Goal: Information Seeking & Learning: Learn about a topic

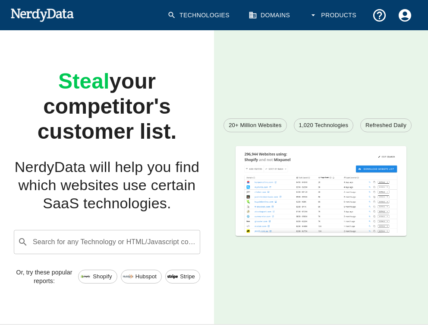
click at [95, 276] on span "Shopify" at bounding box center [102, 276] width 28 height 9
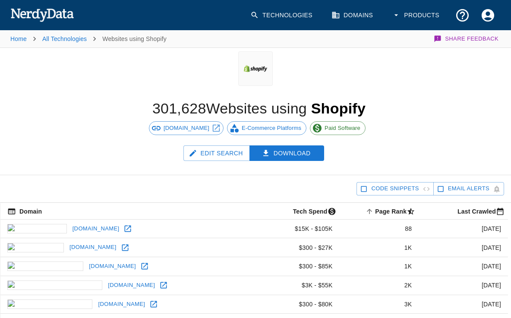
click at [30, 151] on div "Edit Search Download" at bounding box center [255, 161] width 511 height 30
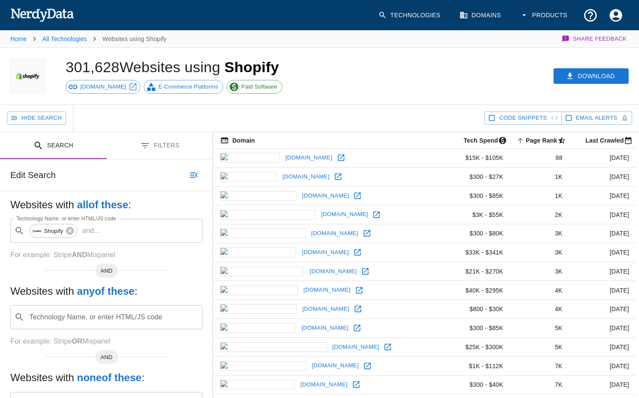
click at [152, 148] on button "Filters" at bounding box center [160, 145] width 107 height 27
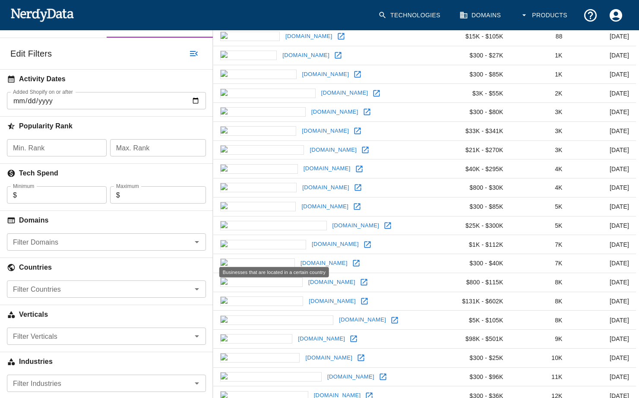
scroll to position [223, 0]
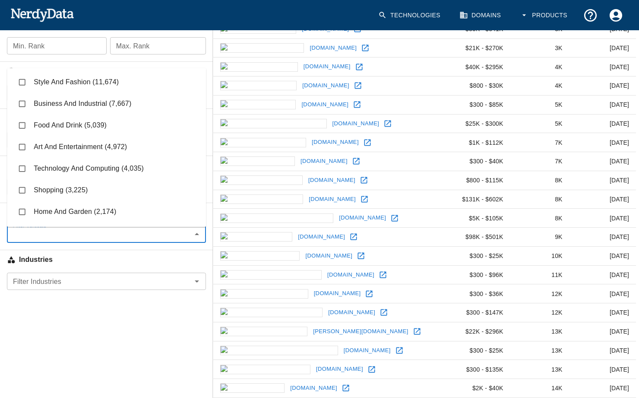
click at [85, 240] on input "Filter Verticals" at bounding box center [99, 234] width 180 height 12
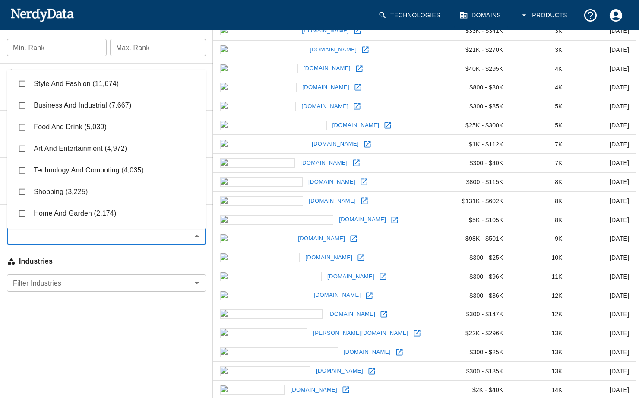
scroll to position [221, 0]
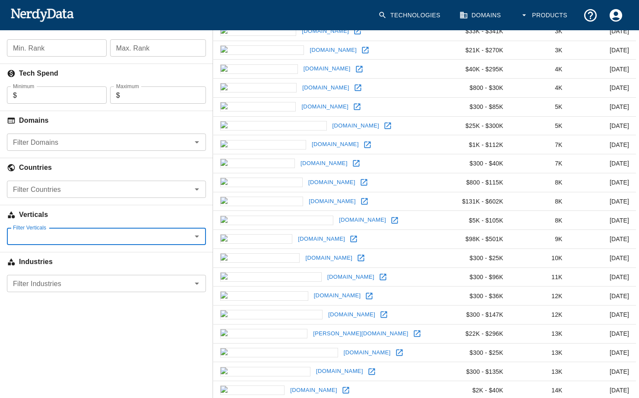
click at [151, 232] on input "Filter Verticals" at bounding box center [99, 236] width 180 height 12
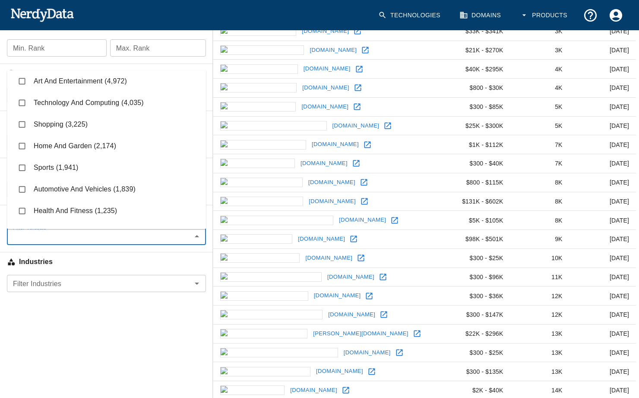
scroll to position [70, 0]
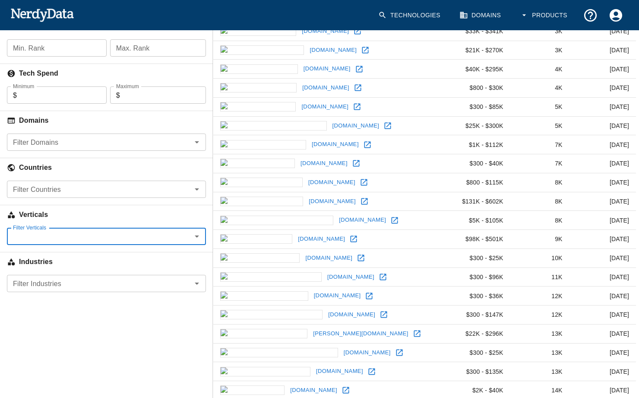
click at [114, 234] on input "Filter Verticals" at bounding box center [99, 236] width 180 height 12
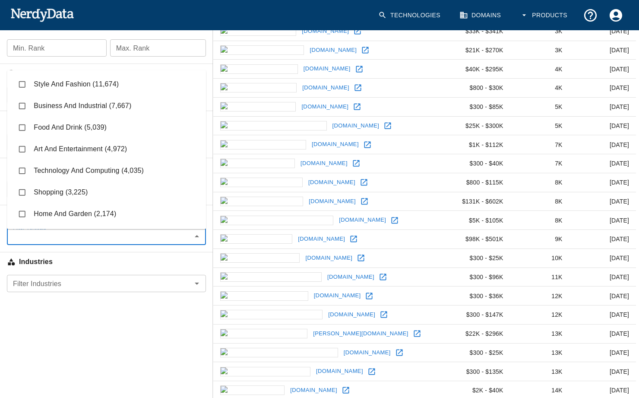
click at [66, 76] on li "Style And Fashion (11,674)" at bounding box center [106, 84] width 199 height 22
checkbox input "true"
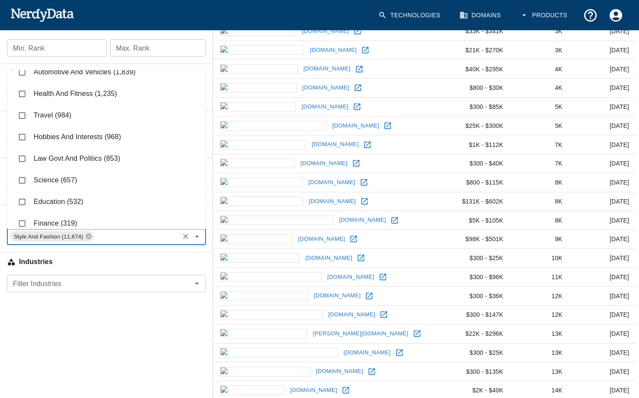
scroll to position [187, 0]
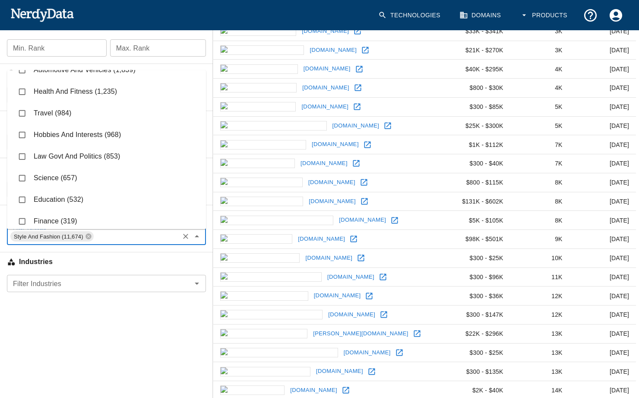
click at [101, 88] on li "Health And Fitness (1,235)" at bounding box center [106, 92] width 199 height 22
checkbox input "true"
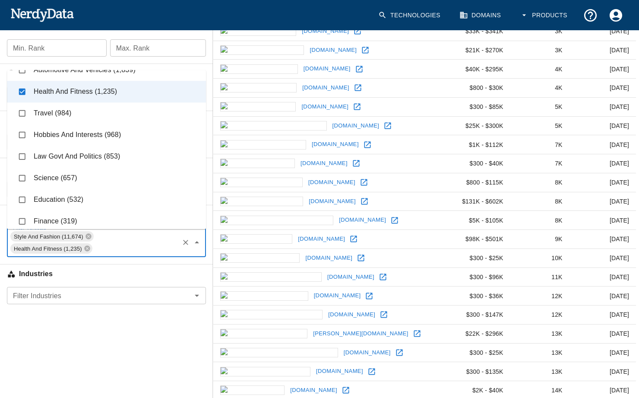
click at [98, 107] on li "Travel (984)" at bounding box center [106, 113] width 199 height 22
checkbox input "true"
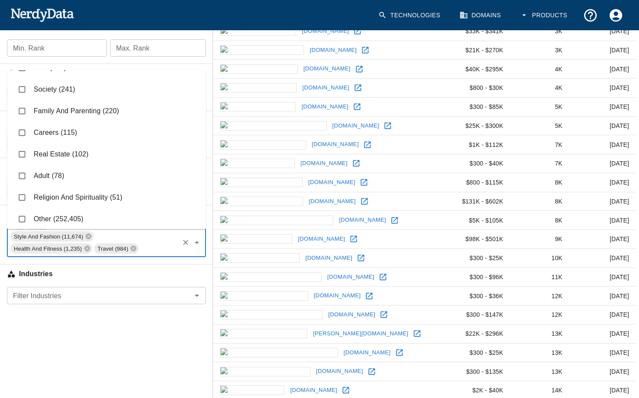
scroll to position [249, 0]
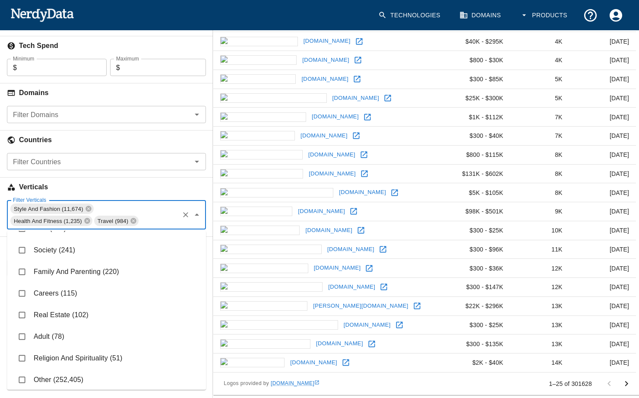
click at [139, 222] on input "Filter Verticals" at bounding box center [158, 221] width 38 height 12
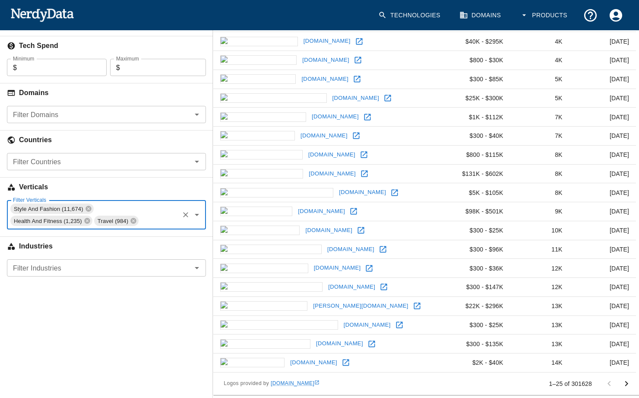
click at [139, 221] on input "Filter Verticals" at bounding box center [158, 221] width 38 height 12
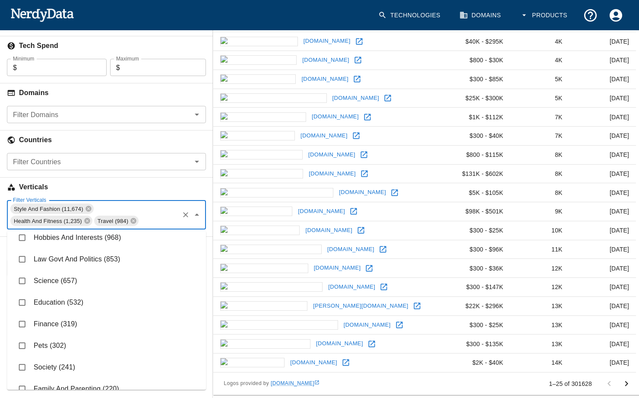
scroll to position [241, 0]
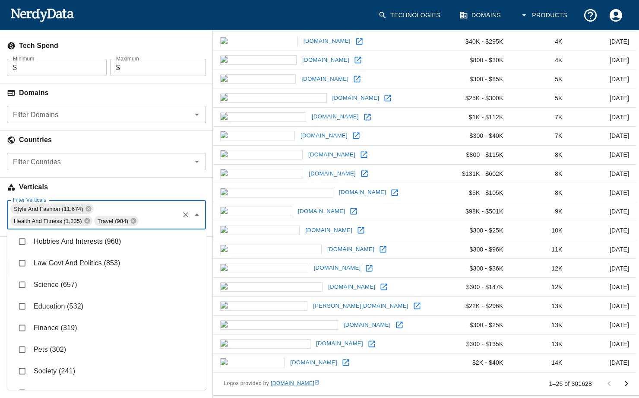
click at [167, 320] on li "Finance (319)" at bounding box center [106, 328] width 199 height 22
checkbox input "true"
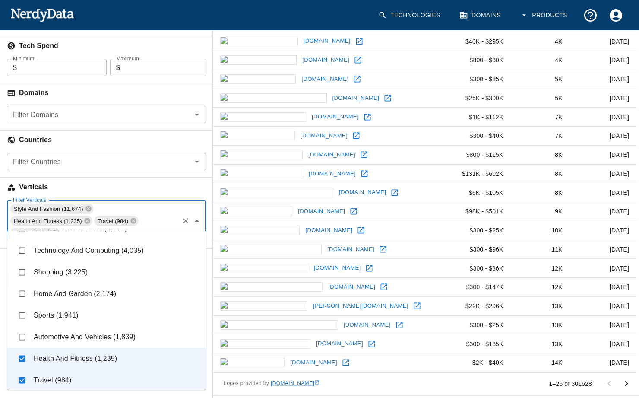
scroll to position [79, 0]
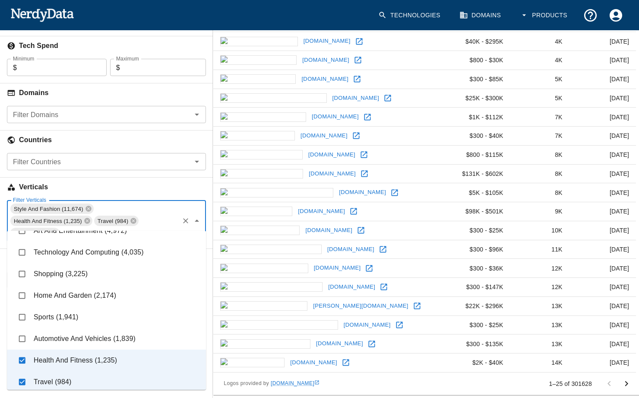
click at [120, 291] on li "Home And Garden (2,174)" at bounding box center [106, 296] width 199 height 22
checkbox input "true"
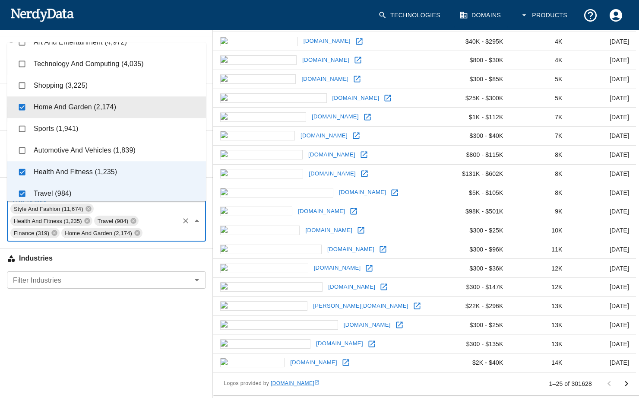
click at [105, 324] on div "Search Filters Edit Search Undo Search Websites with all of these : Technology …" at bounding box center [106, 142] width 213 height 518
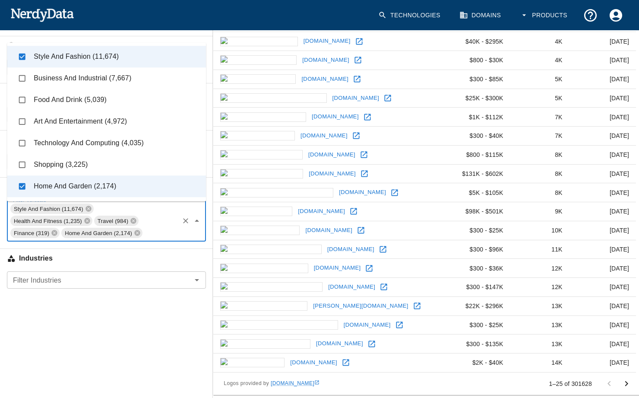
click at [143, 228] on input "Filter Verticals" at bounding box center [160, 233] width 35 height 12
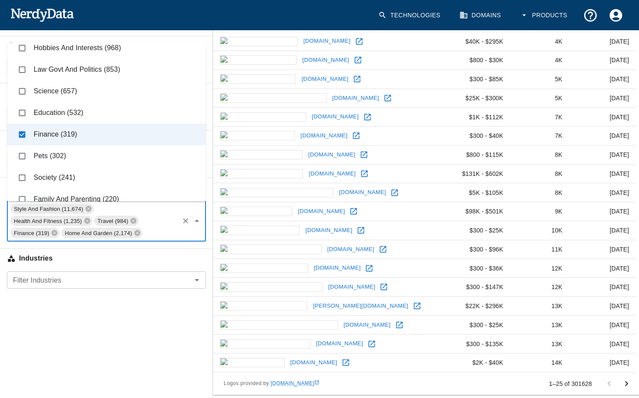
scroll to position [245, 0]
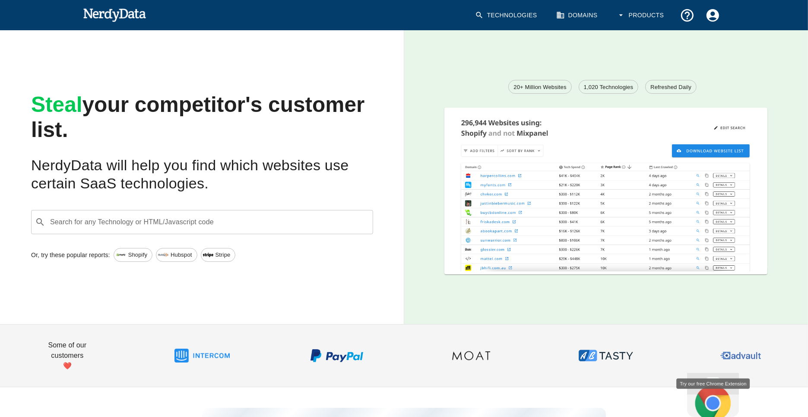
click at [507, 22] on link "Technologies" at bounding box center [507, 15] width 74 height 25
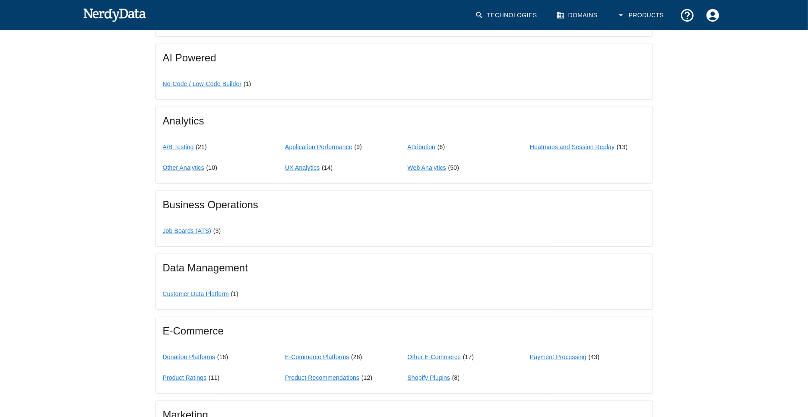
scroll to position [480, 0]
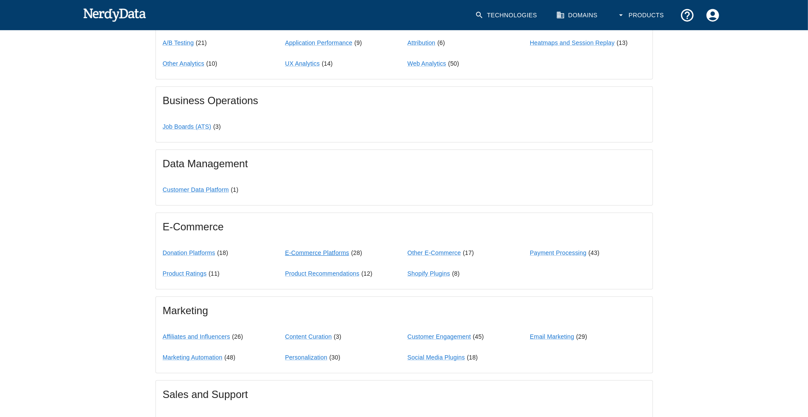
click at [307, 251] on link "E-Commerce Platforms" at bounding box center [317, 252] width 64 height 7
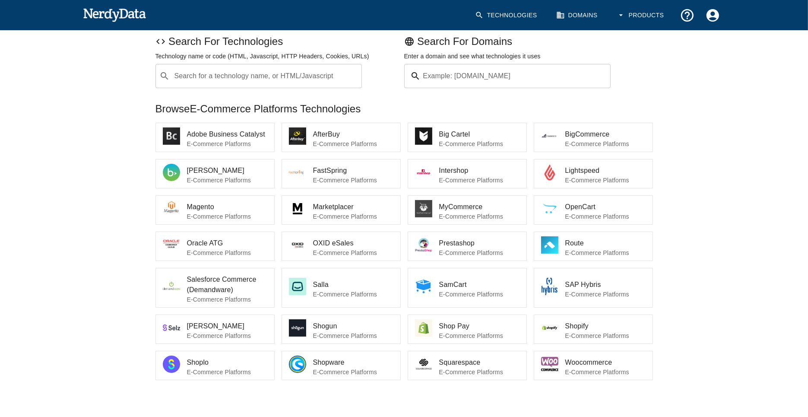
scroll to position [94, 0]
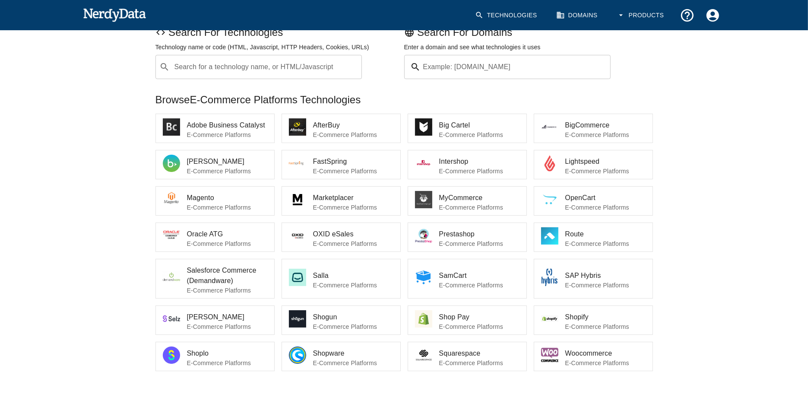
click at [220, 135] on p "E-Commerce Platforms" at bounding box center [227, 134] width 80 height 9
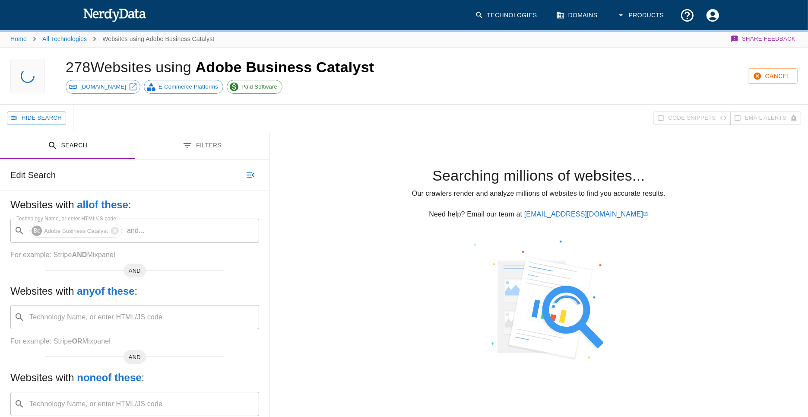
scroll to position [94, 0]
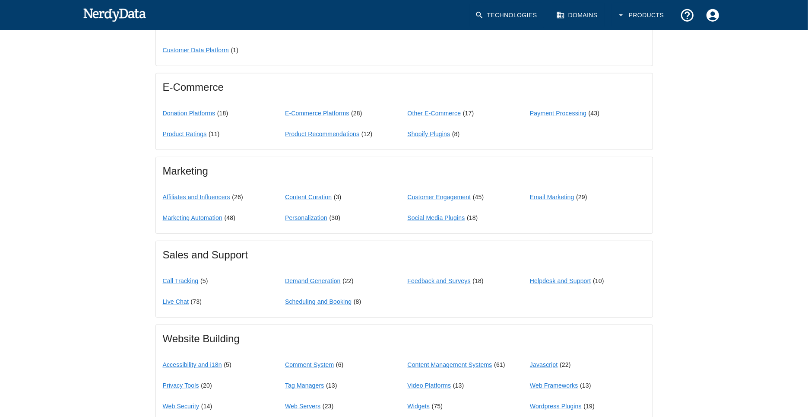
scroll to position [622, 0]
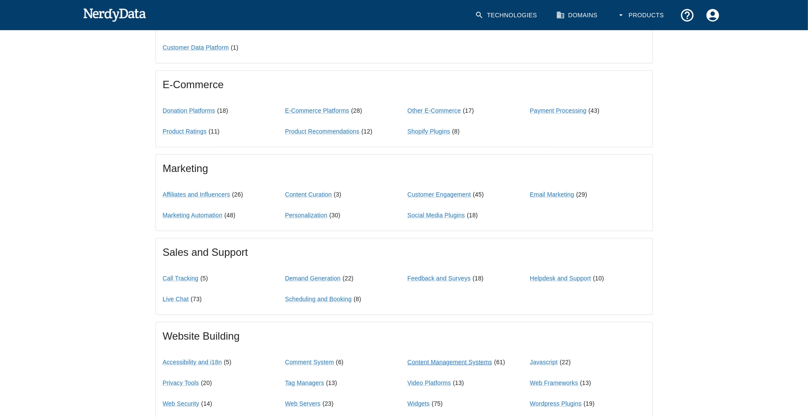
click at [424, 358] on link "Content Management Systems" at bounding box center [450, 361] width 85 height 7
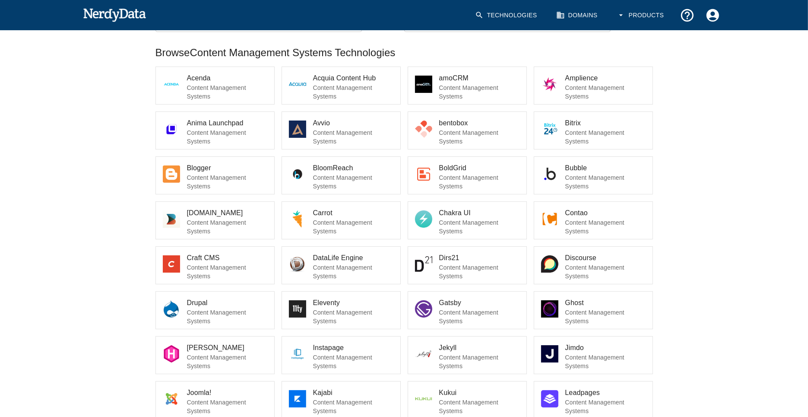
scroll to position [143, 0]
